Goal: Transaction & Acquisition: Purchase product/service

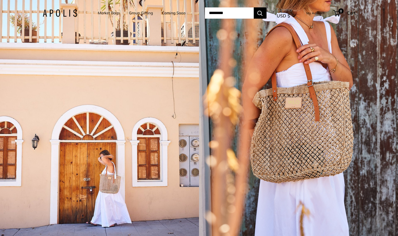
click at [112, 8] on li "Market Bags" at bounding box center [109, 13] width 22 height 16
click at [112, 16] on link "Market Bags" at bounding box center [109, 12] width 22 height 7
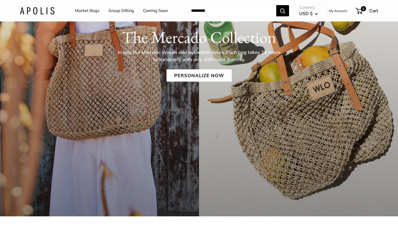
scroll to position [185, 0]
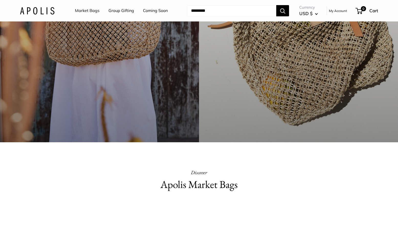
click at [201, 186] on h2 "Apolis Market Bags" at bounding box center [198, 184] width 179 height 15
click at [201, 174] on p "Discover" at bounding box center [198, 172] width 179 height 9
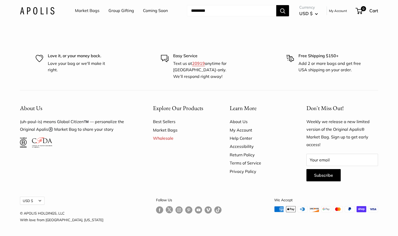
scroll to position [1541, 0]
click at [168, 128] on link "Market Bags" at bounding box center [182, 130] width 59 height 8
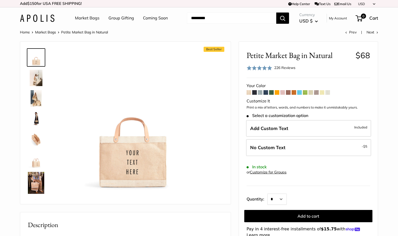
click at [295, 93] on span at bounding box center [293, 92] width 5 height 5
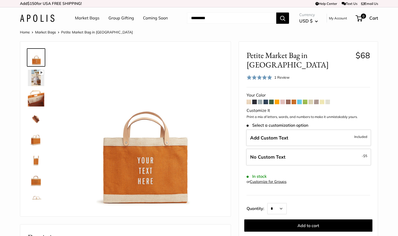
click at [276, 100] on span at bounding box center [277, 102] width 5 height 5
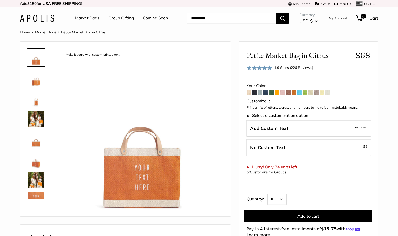
click at [292, 93] on span at bounding box center [293, 92] width 5 height 5
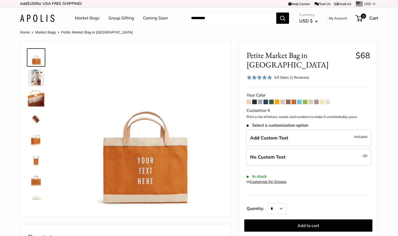
click at [277, 100] on span at bounding box center [277, 102] width 5 height 5
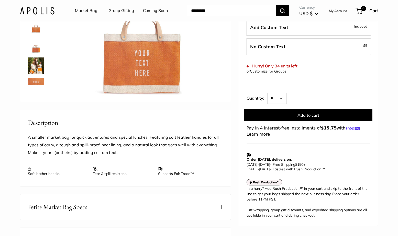
scroll to position [115, 0]
click at [40, 50] on img at bounding box center [36, 45] width 16 height 16
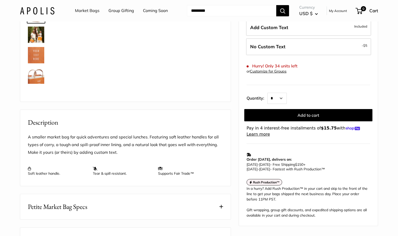
scroll to position [36, 0]
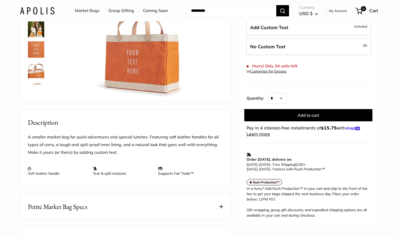
click at [37, 47] on img at bounding box center [36, 49] width 16 height 16
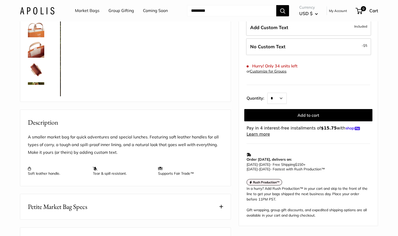
click at [34, 61] on link at bounding box center [36, 70] width 18 height 18
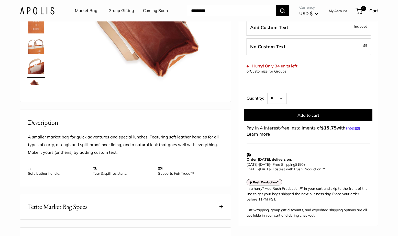
scroll to position [0, 0]
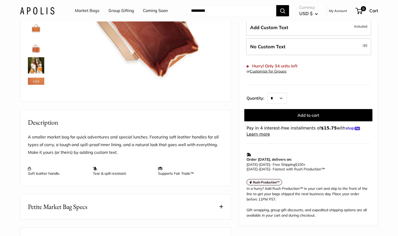
click at [35, 33] on link at bounding box center [36, 24] width 18 height 18
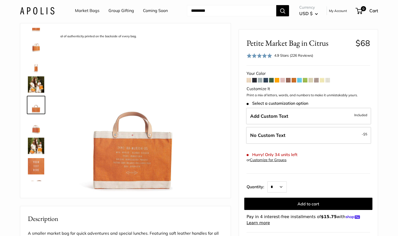
scroll to position [17, 0]
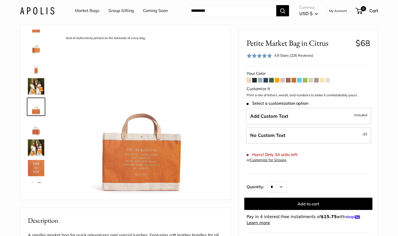
click at [327, 81] on span at bounding box center [327, 80] width 5 height 5
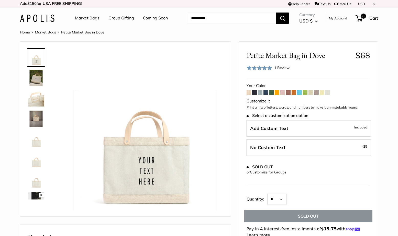
click at [322, 92] on span at bounding box center [322, 92] width 5 height 5
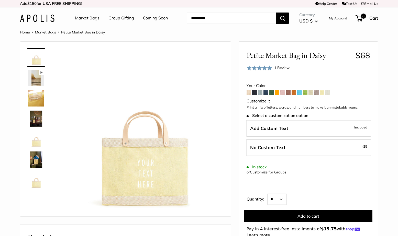
click at [315, 92] on span at bounding box center [316, 92] width 5 height 5
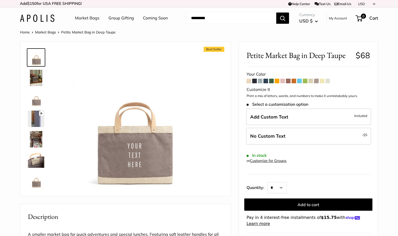
click at [311, 82] on span at bounding box center [310, 81] width 5 height 5
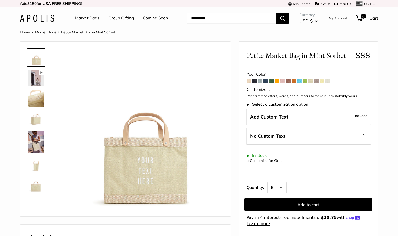
click at [267, 81] on span at bounding box center [265, 81] width 5 height 5
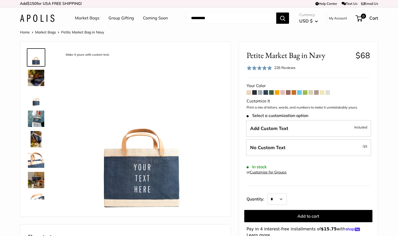
click at [249, 92] on span at bounding box center [248, 92] width 5 height 5
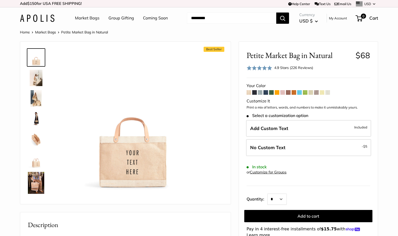
click at [36, 77] on img at bounding box center [36, 78] width 16 height 16
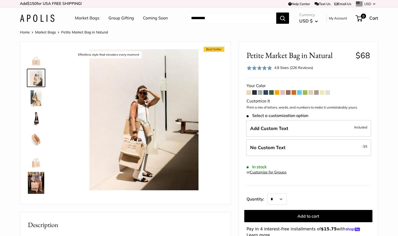
click at [35, 93] on img at bounding box center [36, 98] width 16 height 16
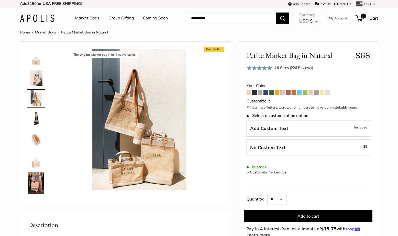
click at [35, 129] on div at bounding box center [38, 122] width 25 height 153
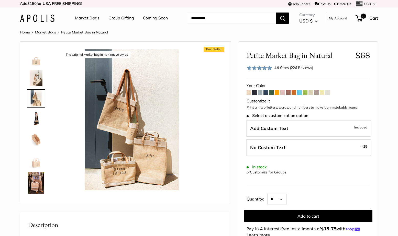
click at [39, 113] on img at bounding box center [36, 119] width 16 height 16
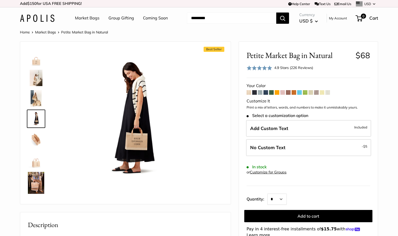
click at [294, 90] on span at bounding box center [293, 92] width 5 height 5
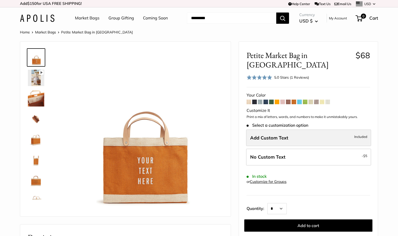
click at [293, 130] on label "Add Custom Text Included" at bounding box center [308, 138] width 125 height 17
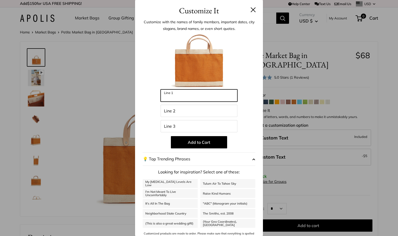
click at [177, 99] on input "Line 1" at bounding box center [199, 95] width 77 height 12
type input "**********"
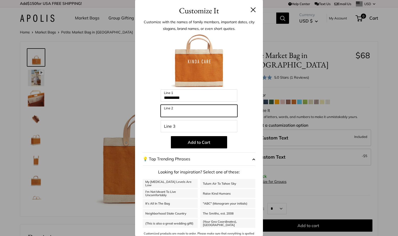
click at [189, 113] on input "Line 2" at bounding box center [199, 111] width 77 height 12
type input "***"
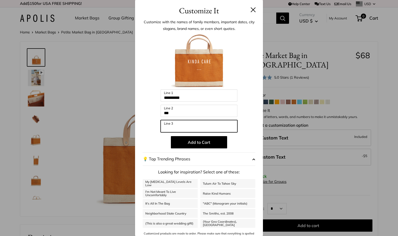
click at [198, 128] on input "Line 3" at bounding box center [199, 126] width 77 height 12
type input "**********"
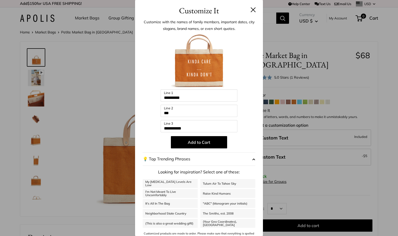
click at [252, 130] on div "**********" at bounding box center [199, 137] width 112 height 208
click at [183, 115] on input "***" at bounding box center [199, 111] width 77 height 12
type input "*"
click at [212, 141] on button "Add to Cart" at bounding box center [199, 142] width 56 height 12
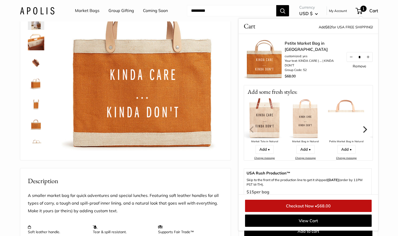
scroll to position [47, 0]
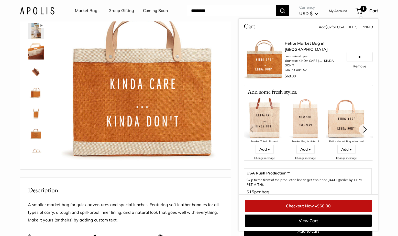
click at [349, 60] on button "Decrease quantity by 1" at bounding box center [351, 56] width 9 height 9
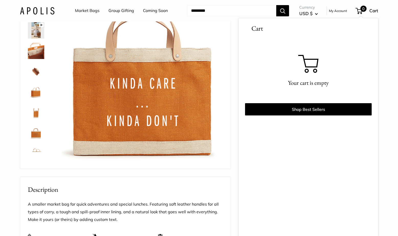
click at [144, 104] on img at bounding box center [142, 83] width 162 height 162
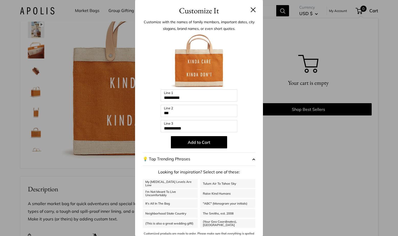
scroll to position [59, 0]
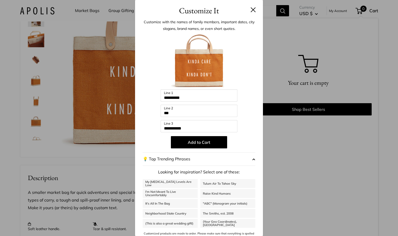
click at [192, 97] on input "**********" at bounding box center [199, 95] width 77 height 12
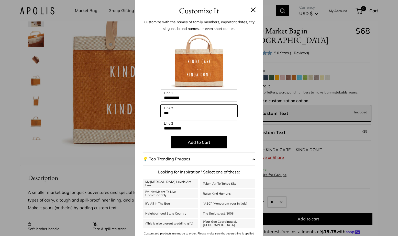
click at [177, 110] on input "***" at bounding box center [199, 111] width 77 height 12
type input "*"
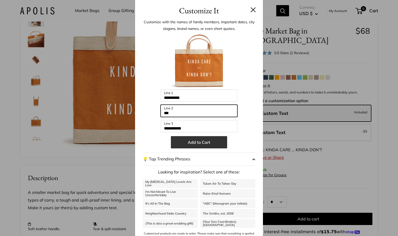
type input "***"
click at [209, 138] on button "Add to Cart" at bounding box center [199, 142] width 56 height 12
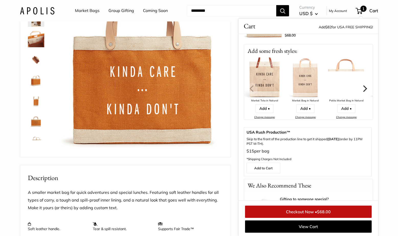
scroll to position [42, 0]
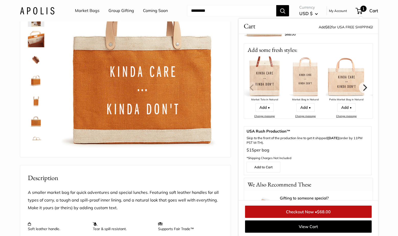
click at [320, 213] on span "$68.00" at bounding box center [324, 211] width 14 height 5
